Goal: Task Accomplishment & Management: Use online tool/utility

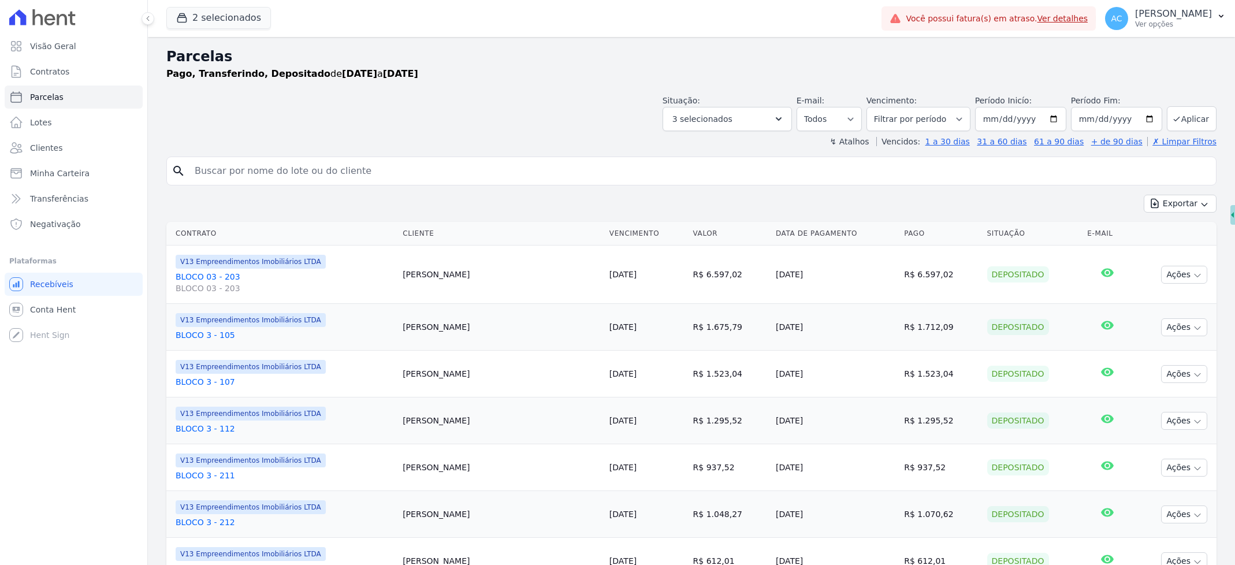
select select
click at [48, 94] on span "Parcelas" at bounding box center [46, 97] width 33 height 12
select select
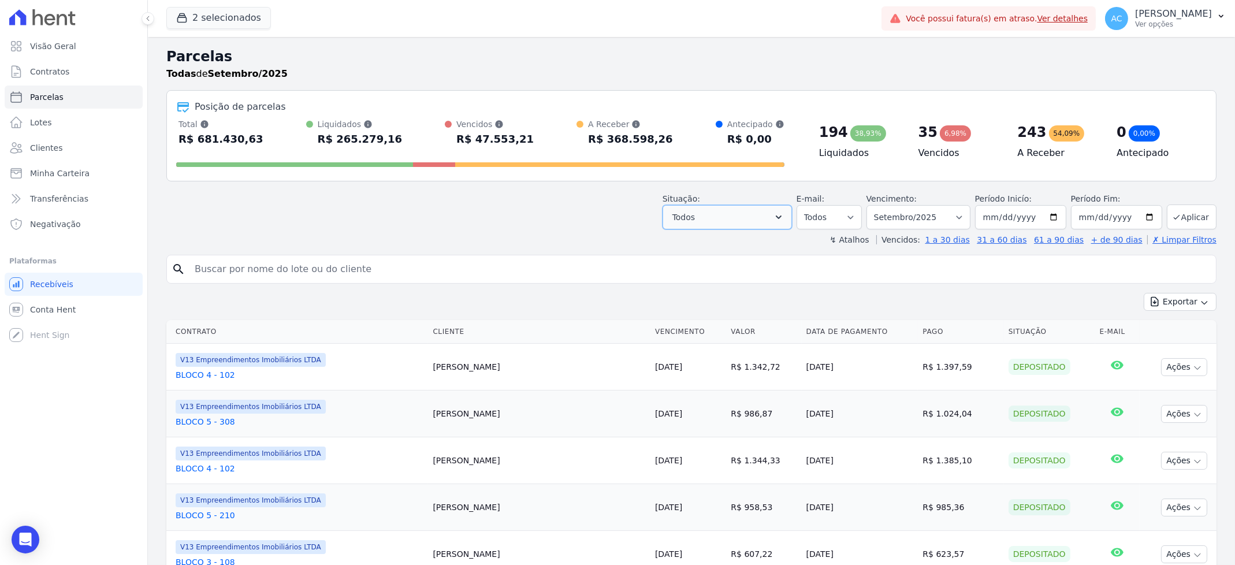
click at [773, 221] on button "Todos" at bounding box center [726, 217] width 129 height 24
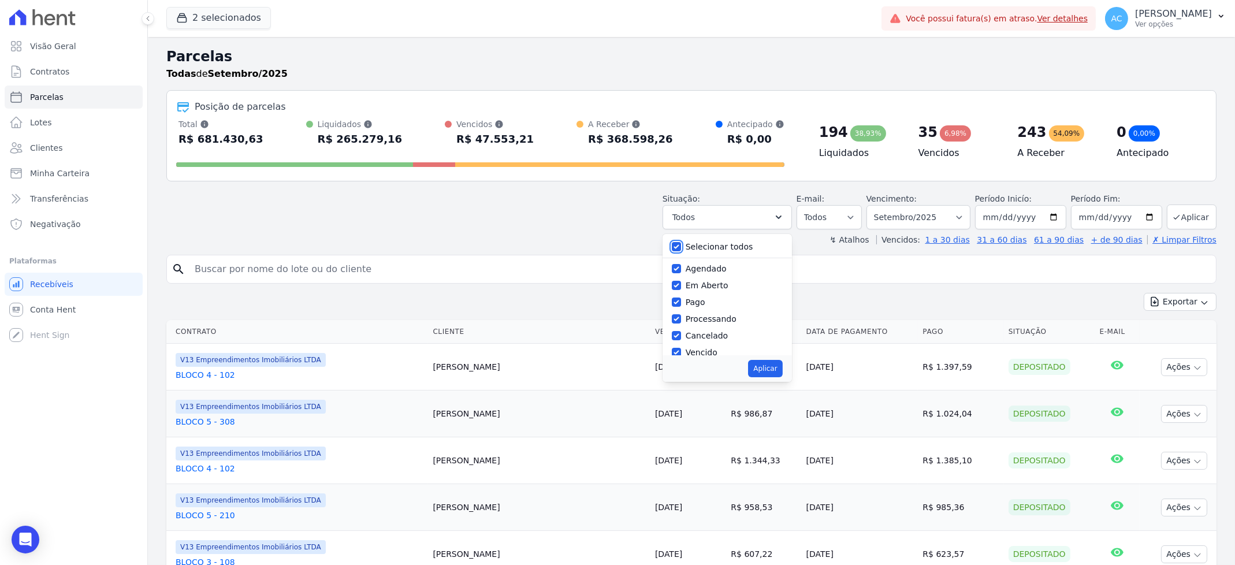
click at [680, 245] on input "Selecionar todos" at bounding box center [676, 246] width 9 height 9
checkbox input "false"
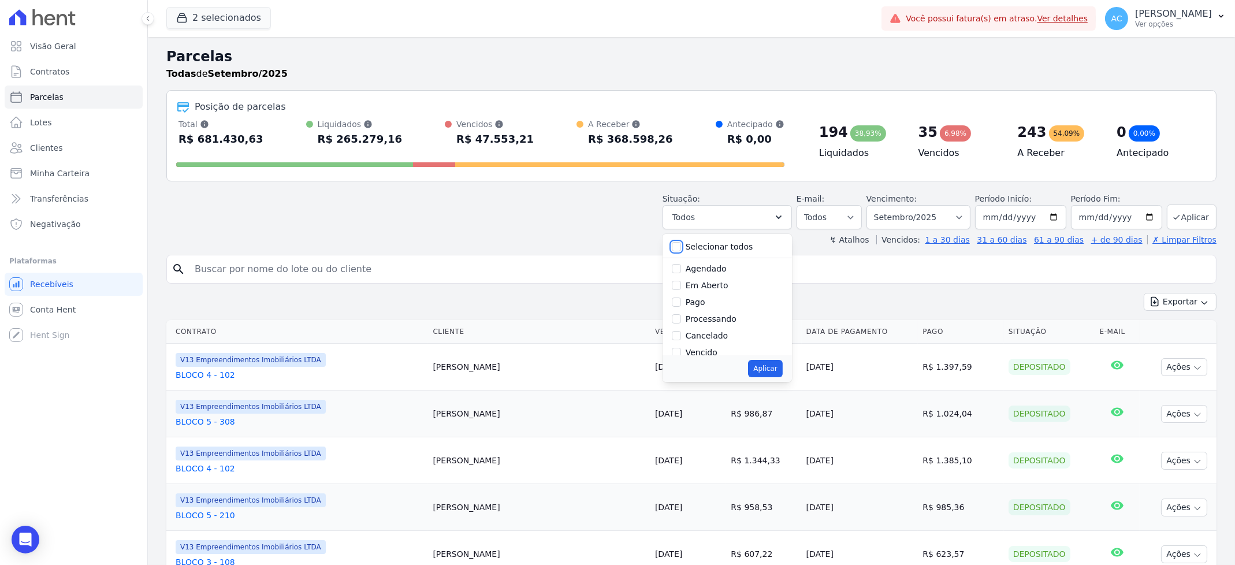
checkbox input "false"
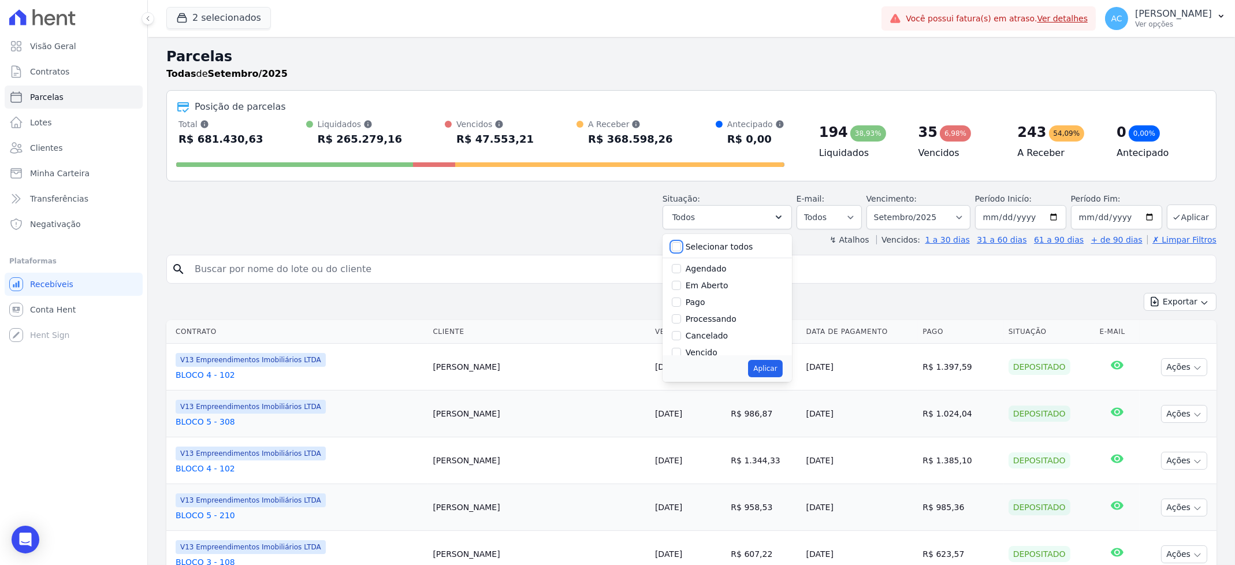
checkbox input "false"
click at [681, 300] on input "Pago" at bounding box center [676, 301] width 9 height 9
checkbox input "true"
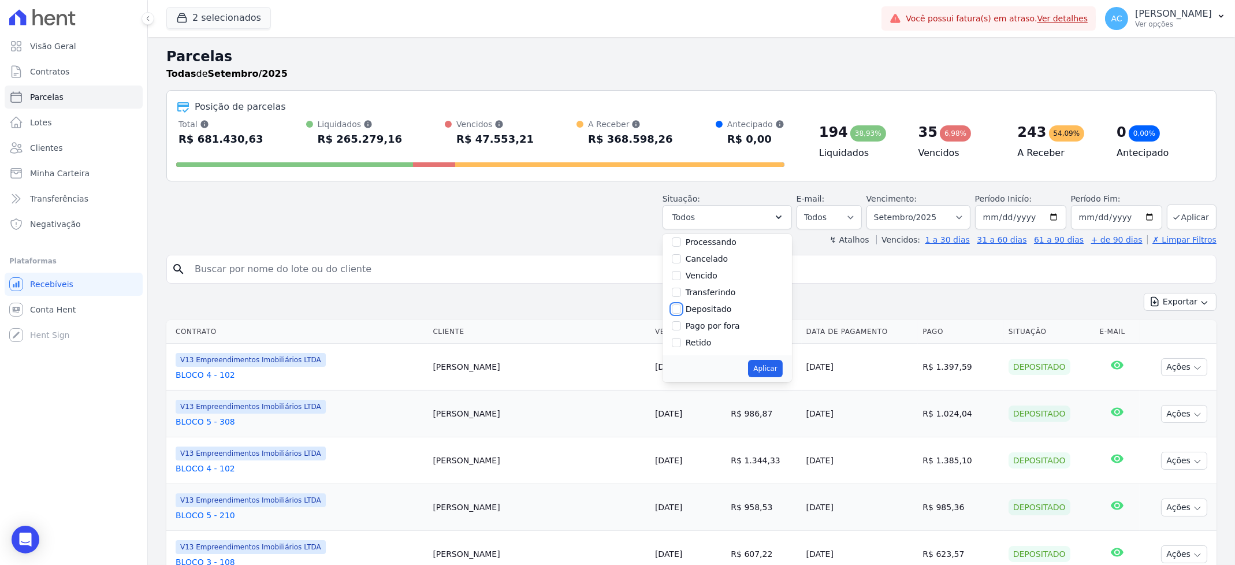
click at [681, 308] on input "Depositado" at bounding box center [676, 308] width 9 height 9
checkbox input "true"
click at [681, 289] on input "Transferindo" at bounding box center [676, 292] width 9 height 9
checkbox input "true"
click at [773, 371] on button "Aplicar" at bounding box center [765, 368] width 34 height 17
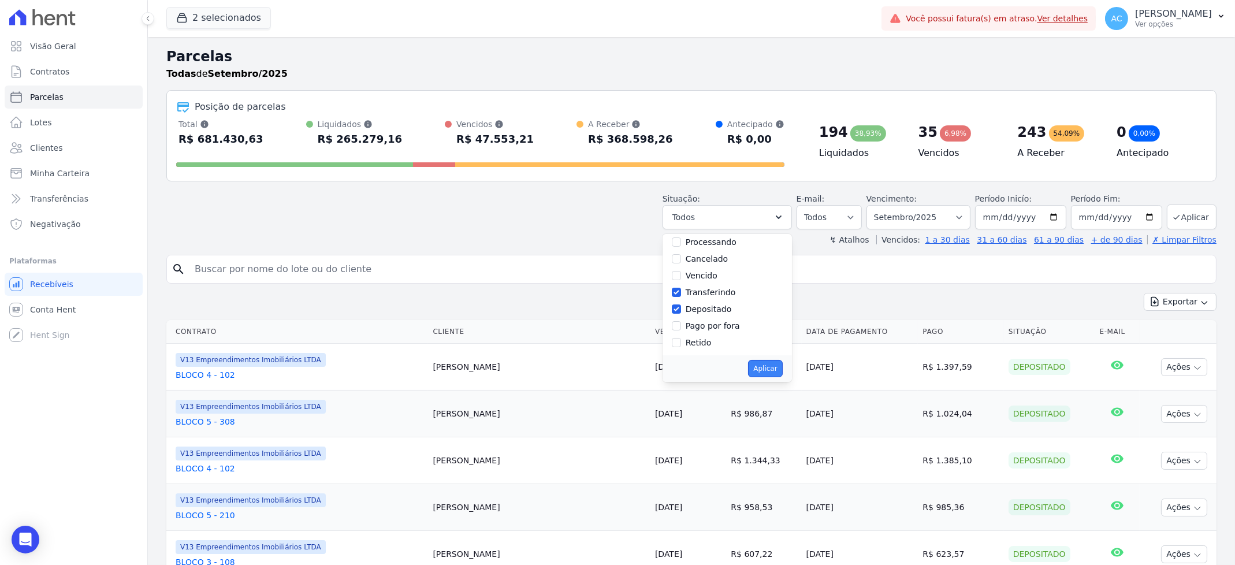
select select "paid"
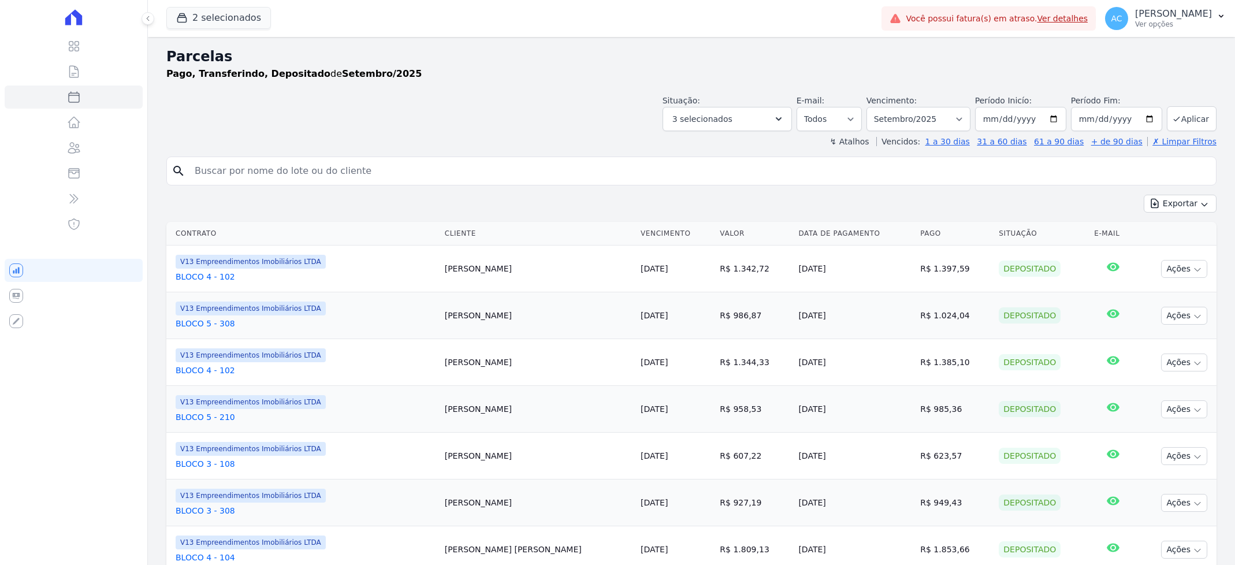
select select
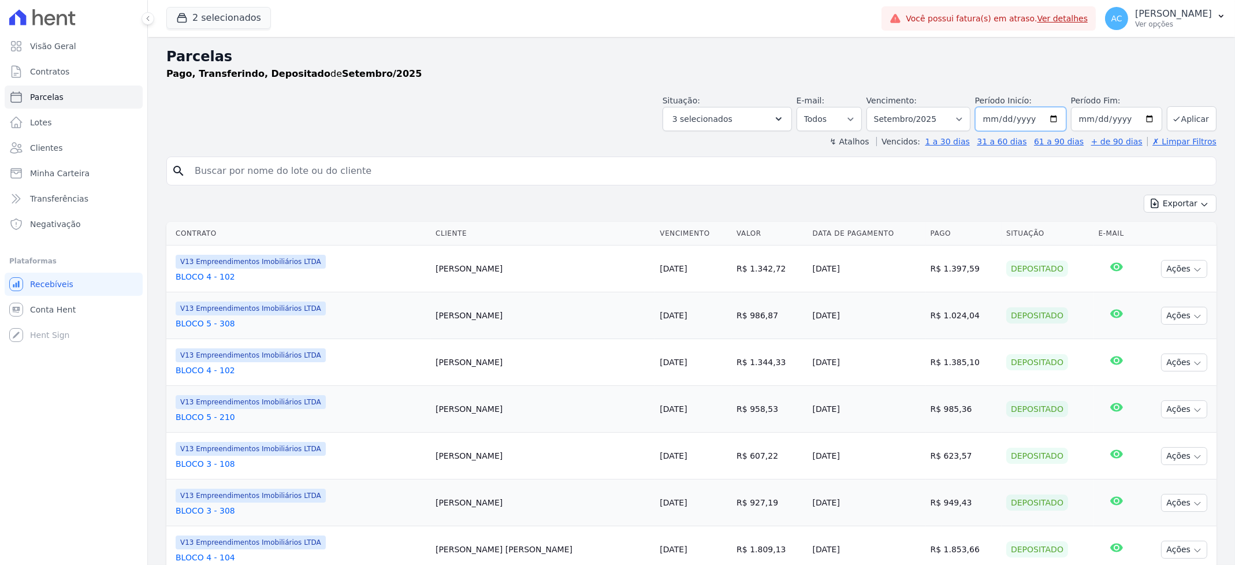
click at [982, 121] on input "[DATE]" at bounding box center [1020, 119] width 91 height 24
type input "[DATE]"
click at [1180, 111] on button "Aplicar" at bounding box center [1192, 118] width 50 height 25
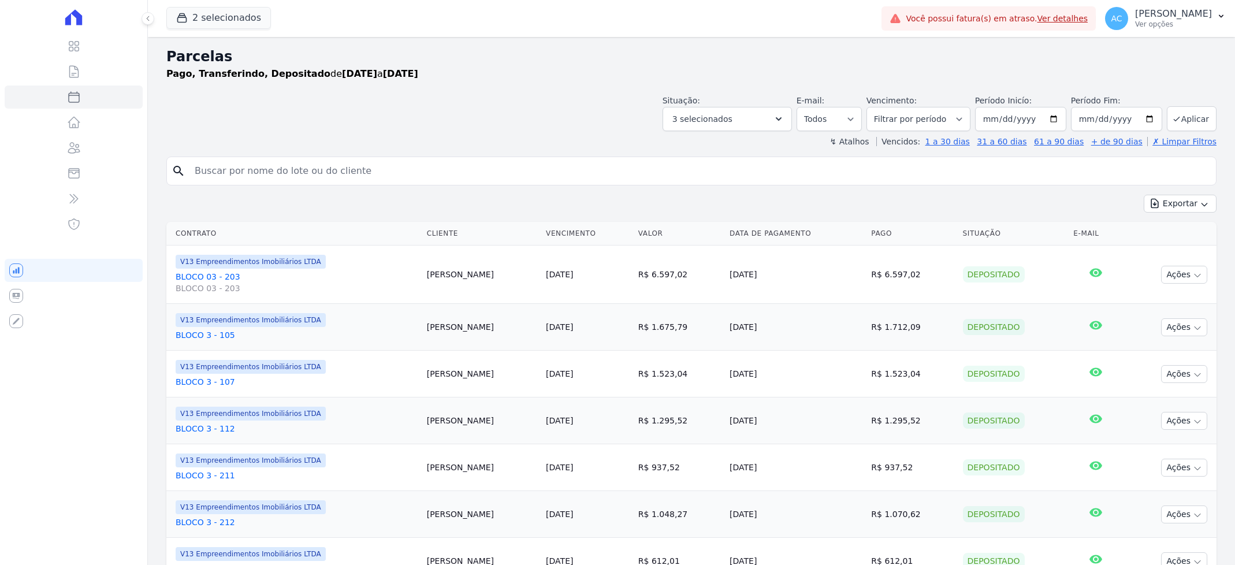
select select
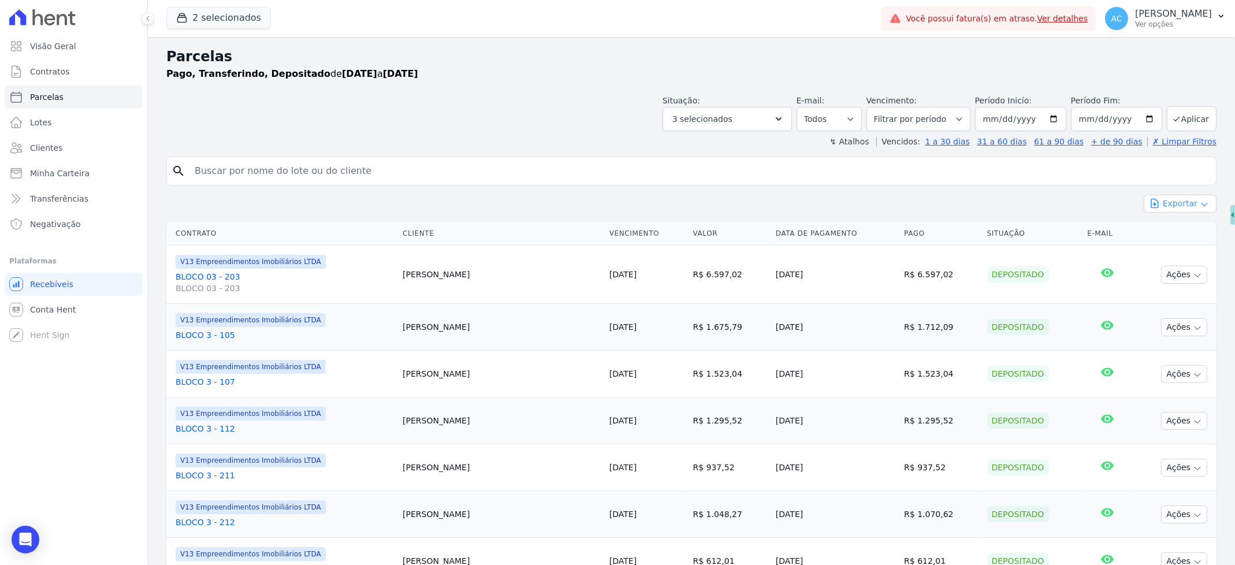
click at [1173, 203] on button "Exportar" at bounding box center [1179, 204] width 73 height 18
click at [1173, 247] on span "Exportar CSV" at bounding box center [1178, 251] width 61 height 12
